Goal: Information Seeking & Learning: Learn about a topic

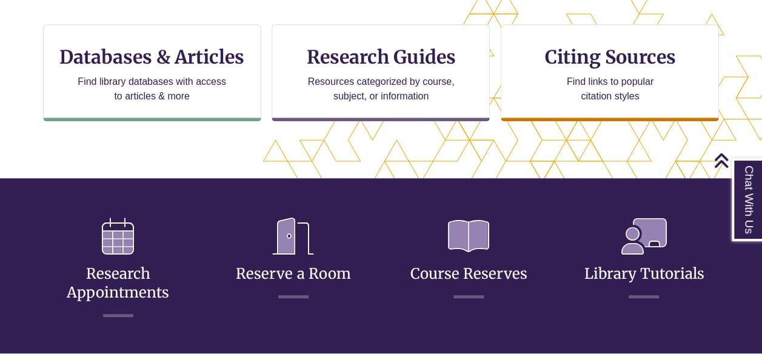
scroll to position [424, 0]
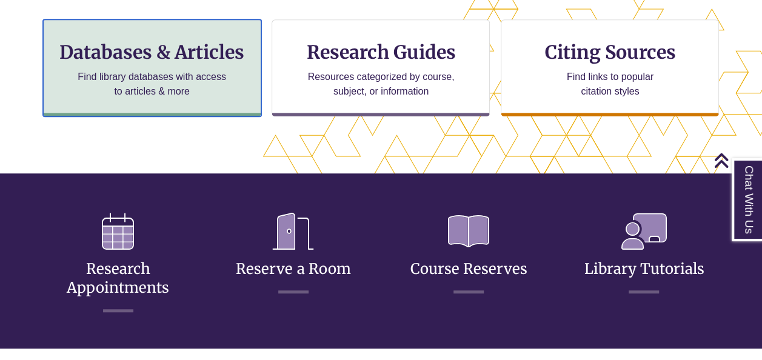
click at [131, 84] on p "Find library databases with access to articles & more" at bounding box center [152, 84] width 158 height 29
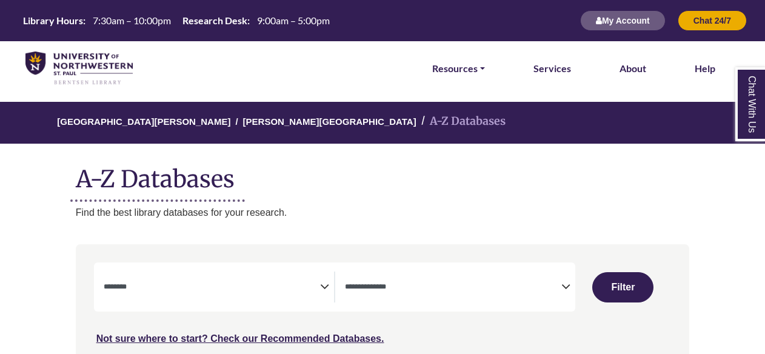
select select "Database Subject Filter"
select select "Database Types Filter"
select select "Database Subject Filter"
select select "Database Types Filter"
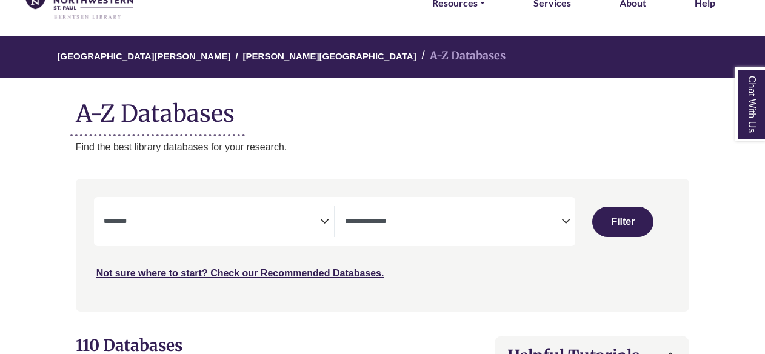
scroll to position [243, 0]
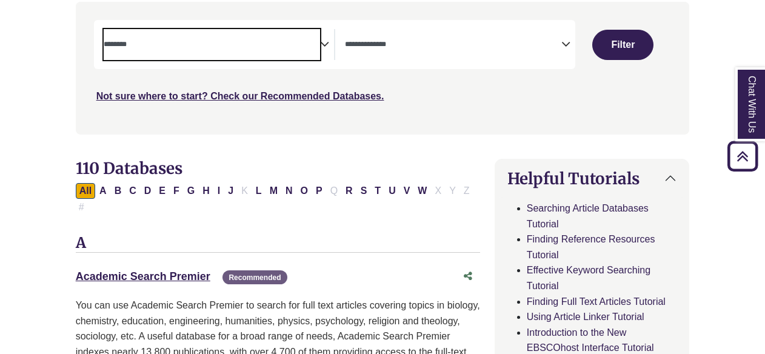
click at [204, 35] on span "Search filters" at bounding box center [212, 44] width 216 height 31
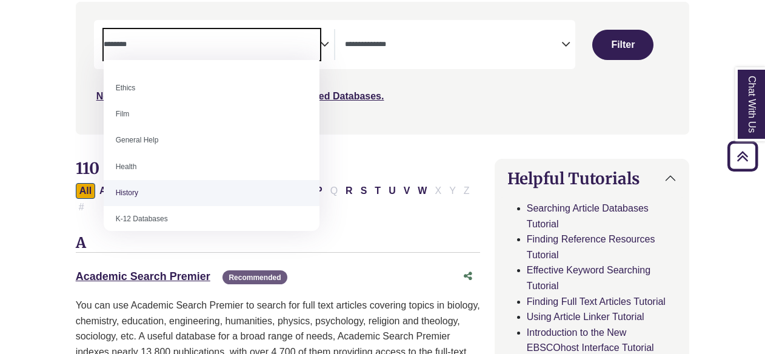
scroll to position [485, 0]
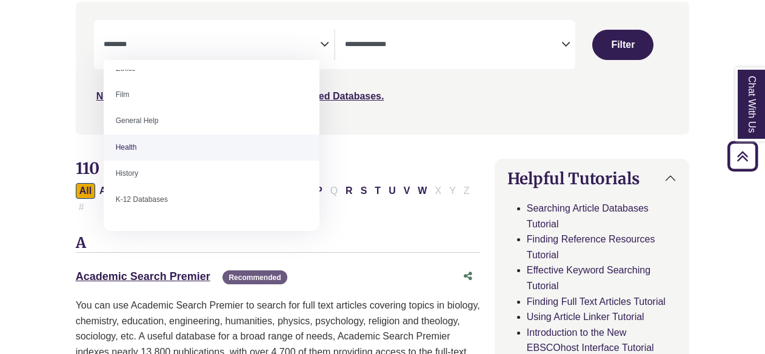
select select "*****"
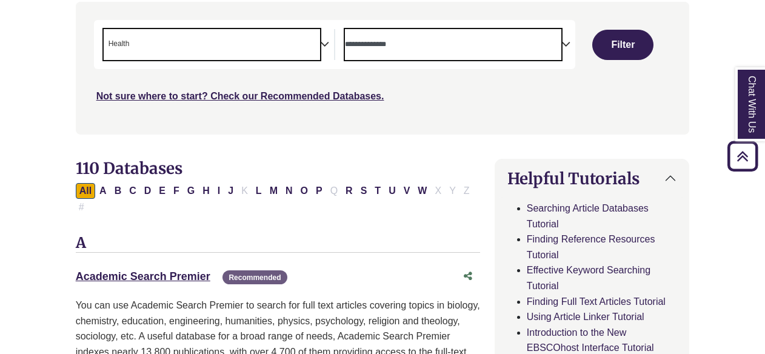
click at [456, 33] on span "Search filters" at bounding box center [453, 44] width 216 height 31
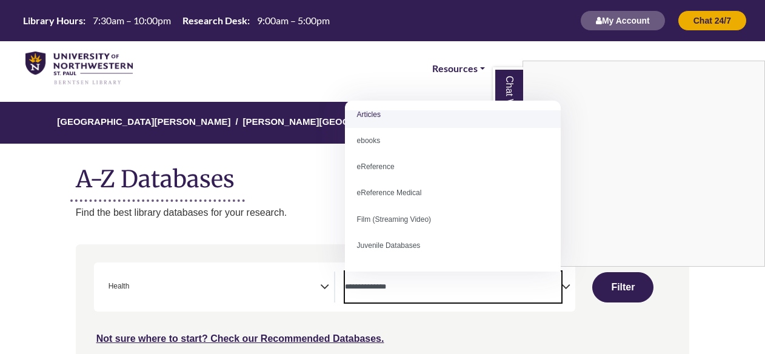
scroll to position [0, 0]
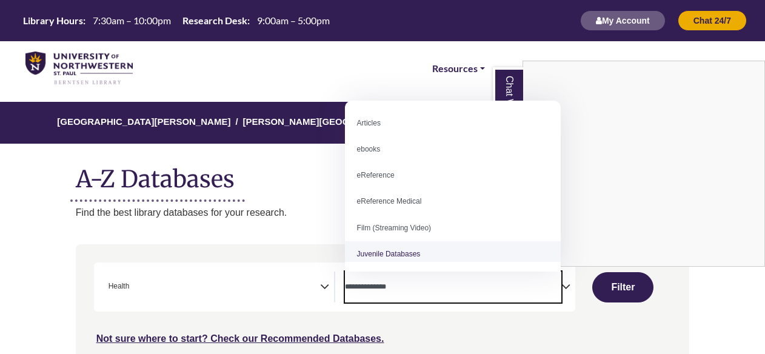
click at [428, 296] on div "Chat With Us" at bounding box center [382, 177] width 765 height 354
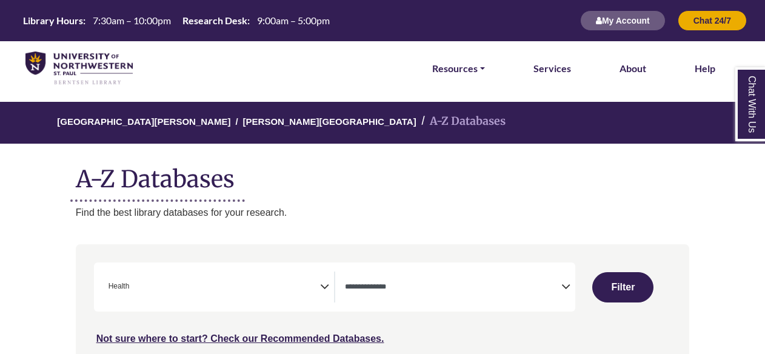
scroll to position [121, 0]
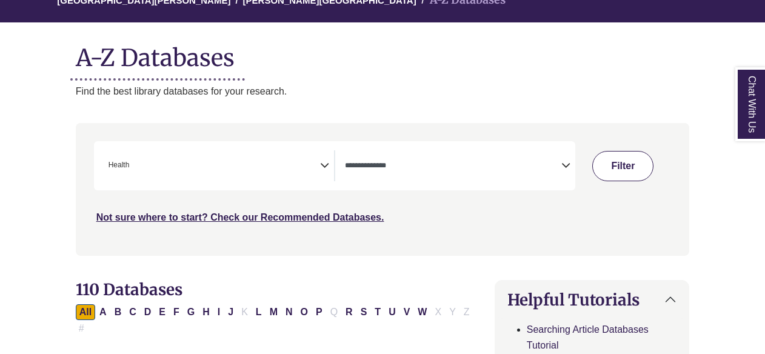
click at [640, 167] on button "Filter" at bounding box center [622, 166] width 61 height 30
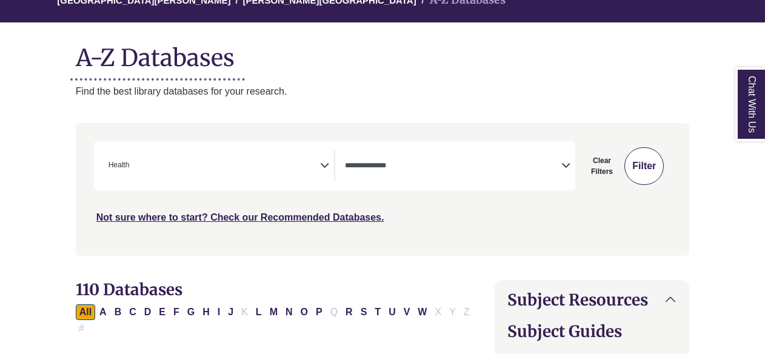
select select "Database Types Filter"
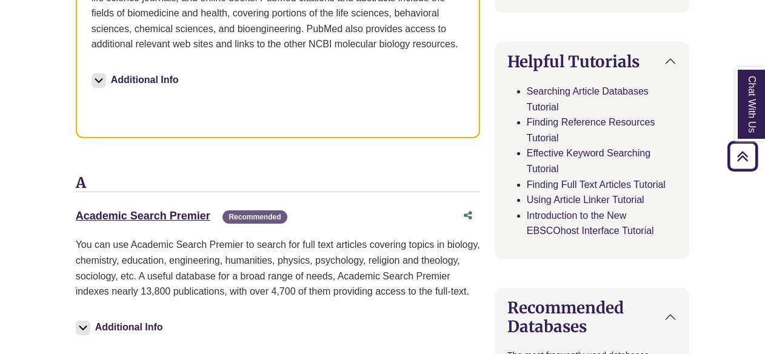
scroll to position [606, 0]
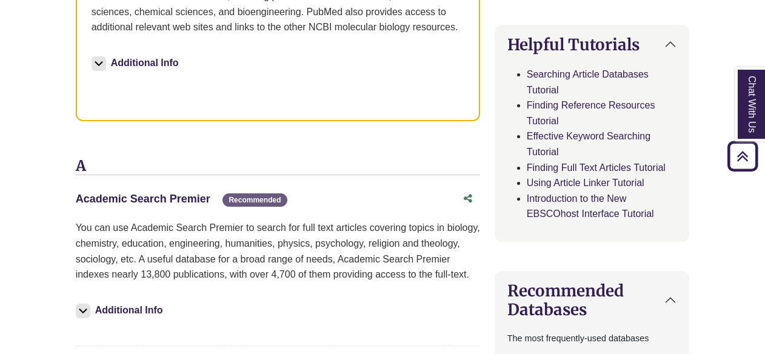
click at [195, 193] on link "Academic Search Premier This link opens in a new window" at bounding box center [143, 199] width 135 height 12
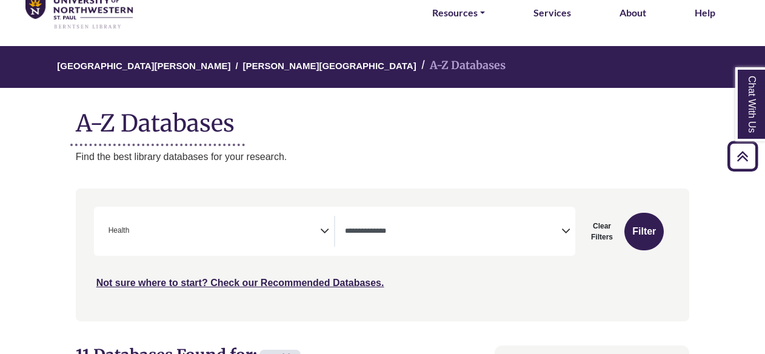
scroll to position [0, 0]
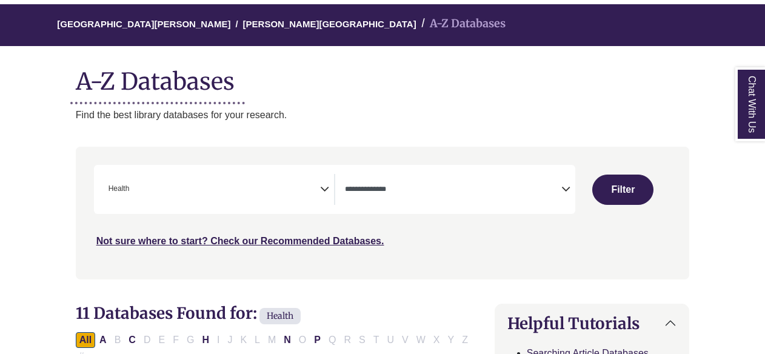
scroll to position [121, 0]
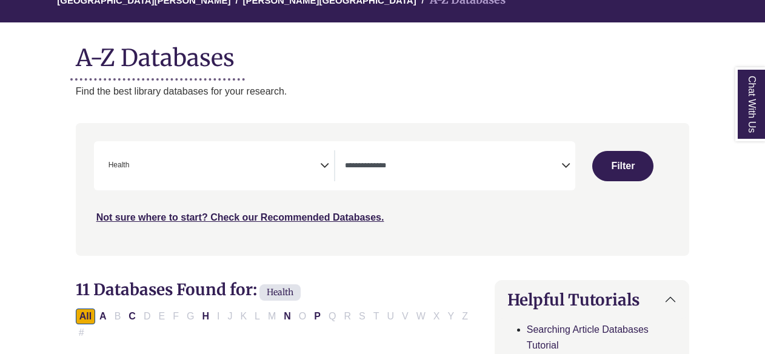
select select "Database Subject Filter"
select select "Database Types Filter"
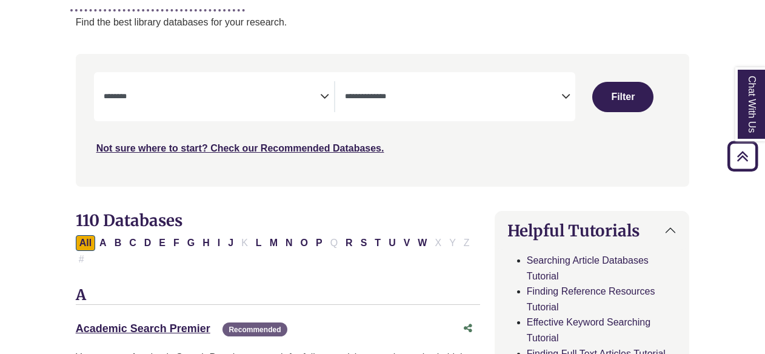
scroll to position [182, 0]
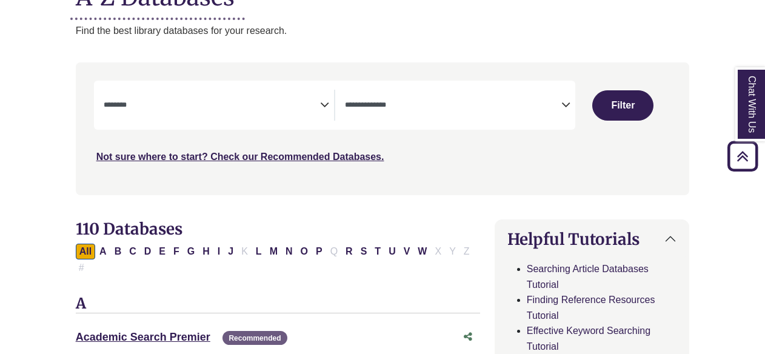
click at [321, 101] on icon "Search filters" at bounding box center [324, 103] width 9 height 18
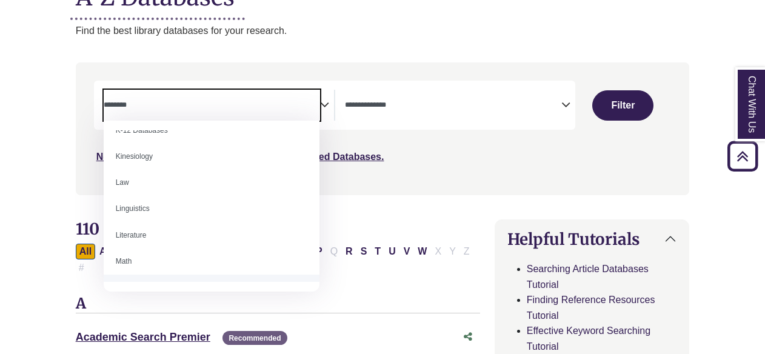
scroll to position [546, 0]
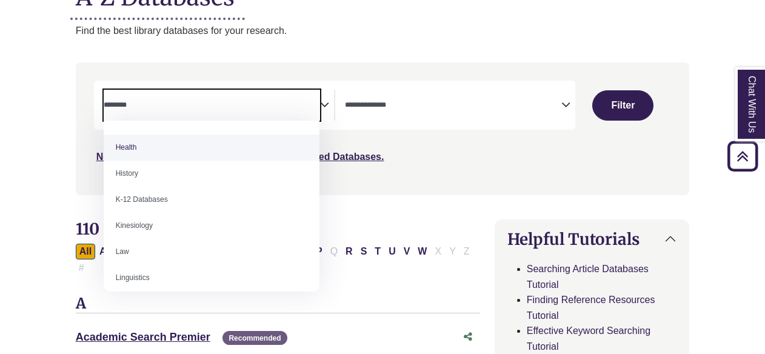
select select "*****"
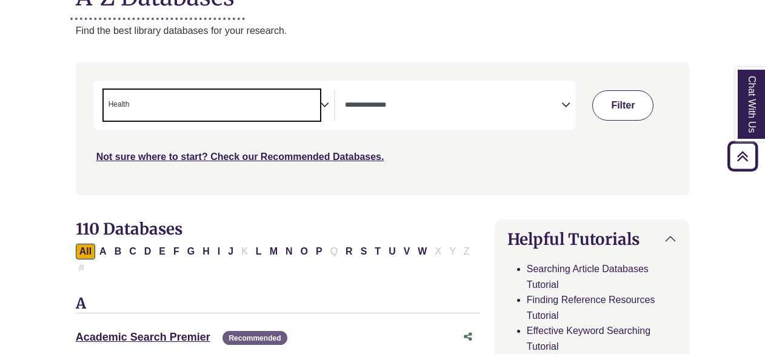
click at [637, 100] on button "Filter" at bounding box center [622, 105] width 61 height 30
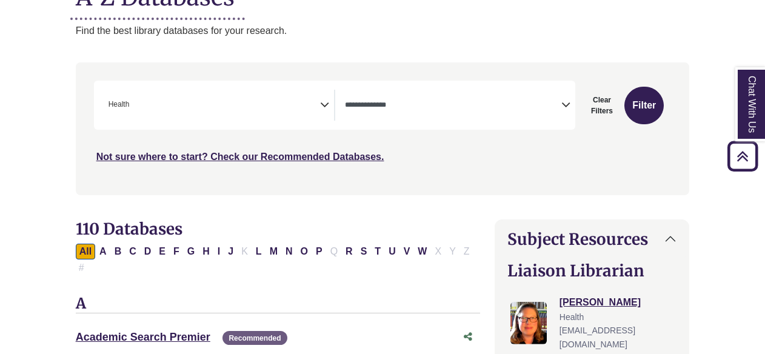
select select "Database Types Filter"
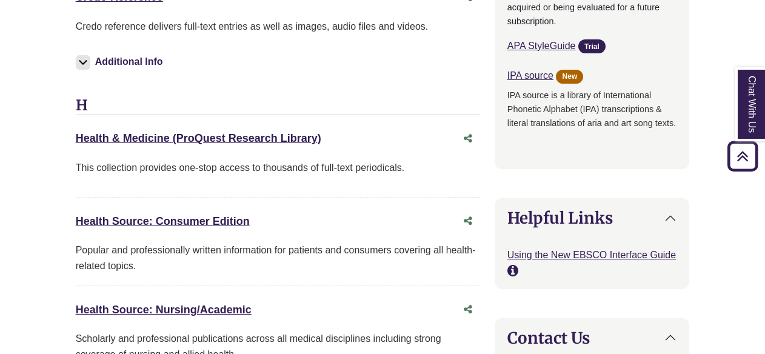
scroll to position [1395, 0]
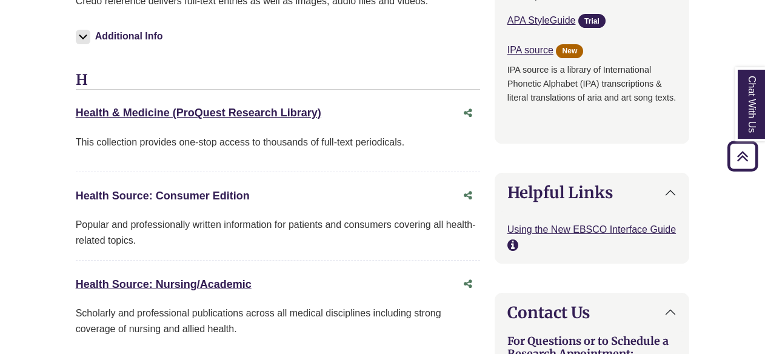
click at [179, 190] on link "Health Source: Consumer Edition This link opens in a new window" at bounding box center [163, 196] width 174 height 12
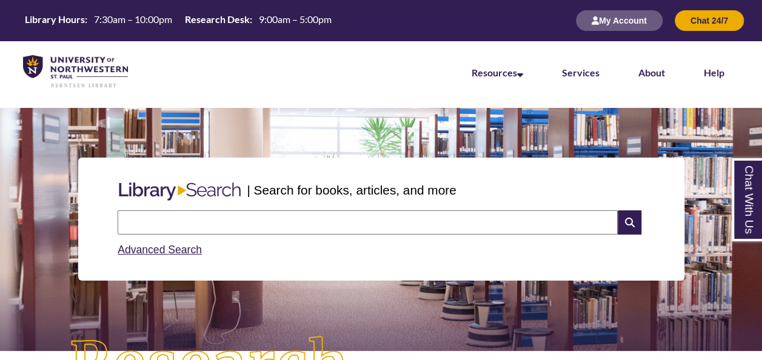
click at [219, 221] on input "text" at bounding box center [368, 222] width 500 height 24
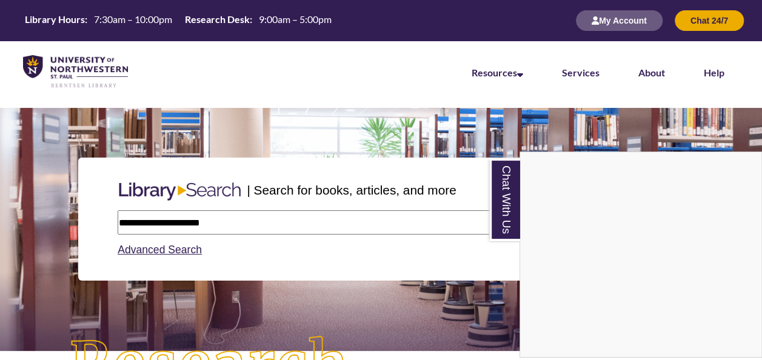
click at [269, 224] on div "Chat With Us" at bounding box center [381, 180] width 762 height 360
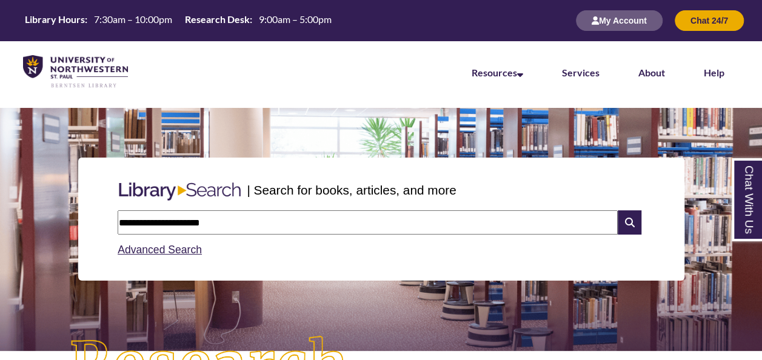
click at [239, 223] on input "**********" at bounding box center [368, 222] width 500 height 24
type input "**********"
click at [631, 220] on icon at bounding box center [629, 222] width 23 height 24
